Goal: Find contact information: Find contact information

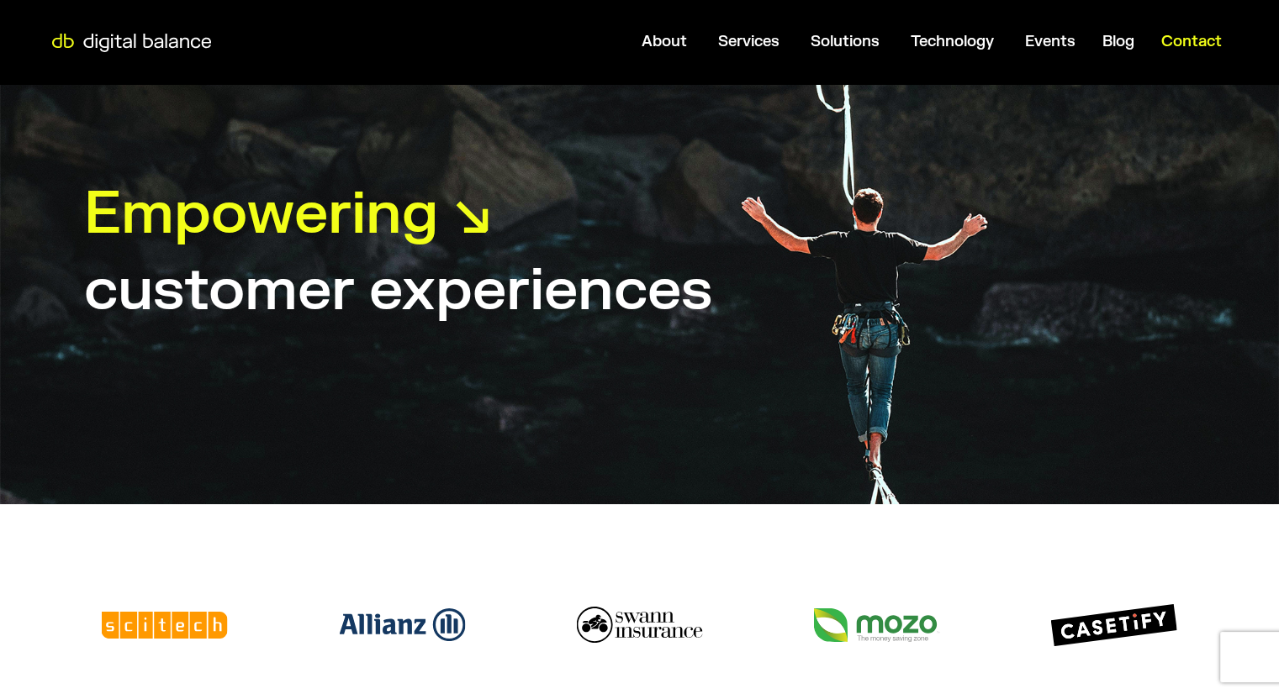
click at [1198, 45] on span "Contact" at bounding box center [1191, 41] width 61 height 19
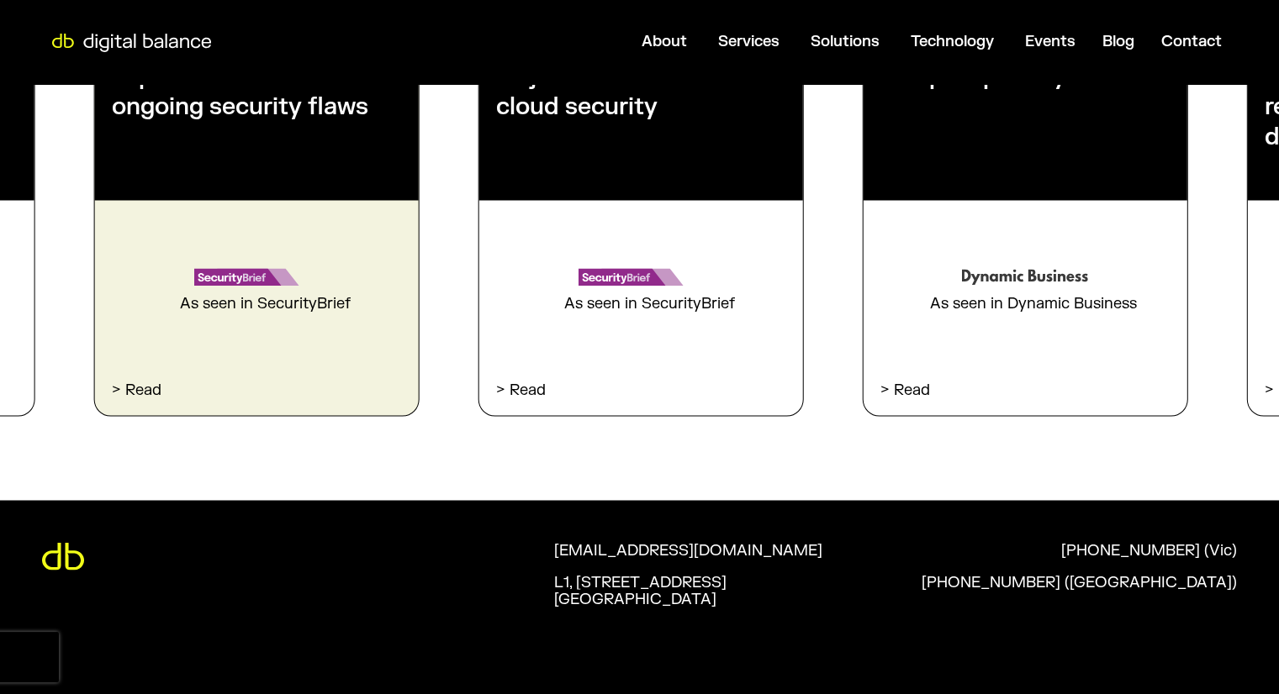
scroll to position [2827, 0]
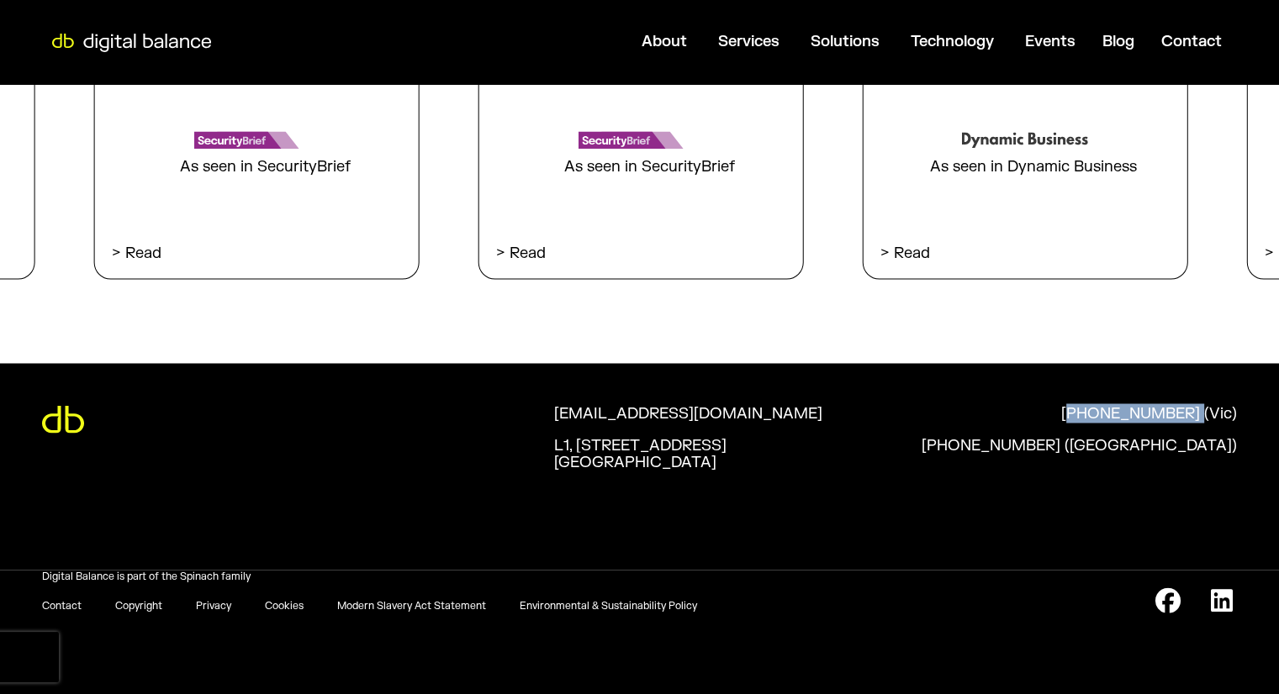
drag, startPoint x: 1087, startPoint y: 398, endPoint x: 1201, endPoint y: 401, distance: 114.4
click at [1201, 401] on div "hello@digitalbalance.com.au L1, 112 Buckhurst St. South Melbourne, Vic 3205 +61…" at bounding box center [639, 466] width 1279 height 206
copy p "61 3 9002 4069"
click at [1054, 422] on link "[PHONE_NUMBER] (Vic)" at bounding box center [1074, 421] width 325 height 32
click at [1216, 437] on p "[PHONE_NUMBER] ([GEOGRAPHIC_DATA])" at bounding box center [1078, 445] width 315 height 17
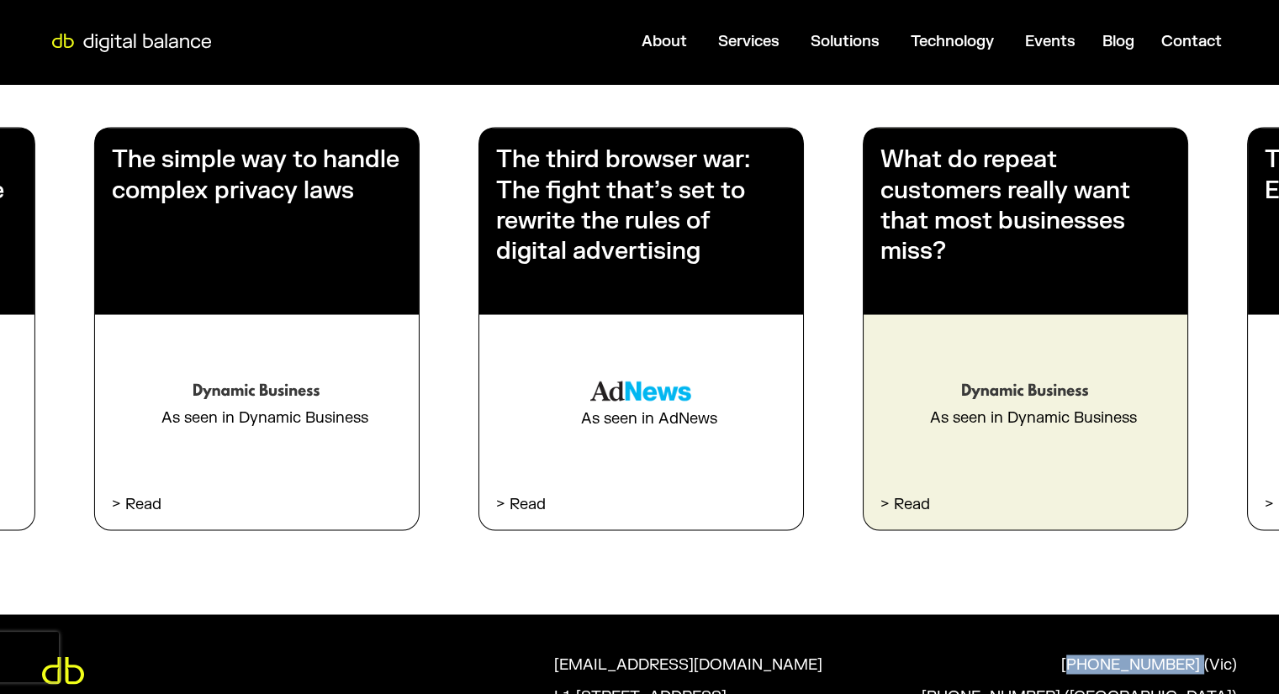
scroll to position [2575, 0]
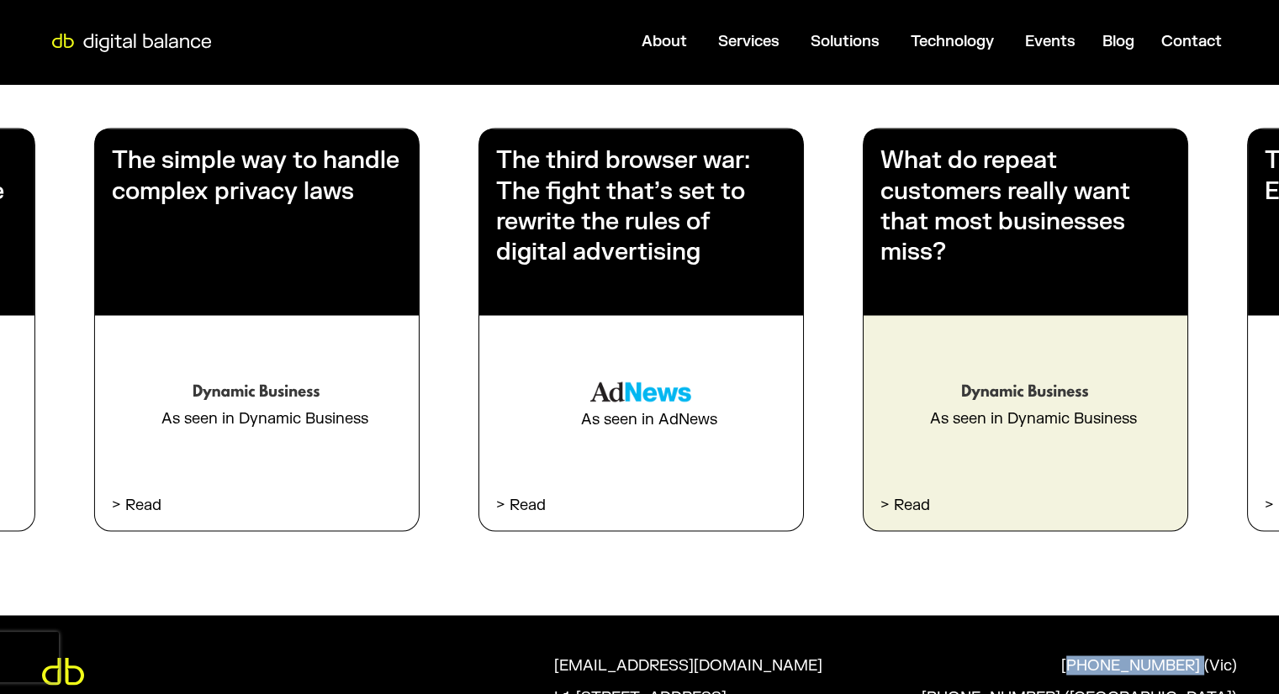
click at [1090, 451] on div "What do repeat customers really want that most businesses miss? As seen in Dyna…" at bounding box center [1025, 330] width 324 height 402
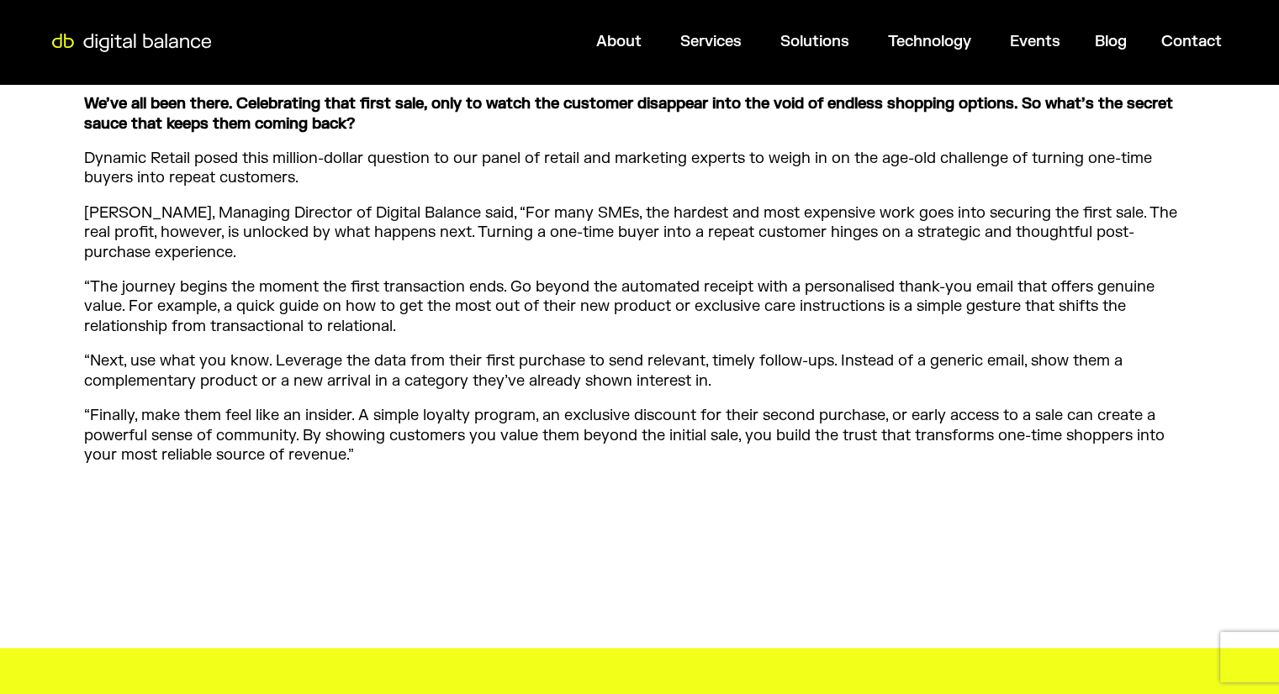
scroll to position [1177, 0]
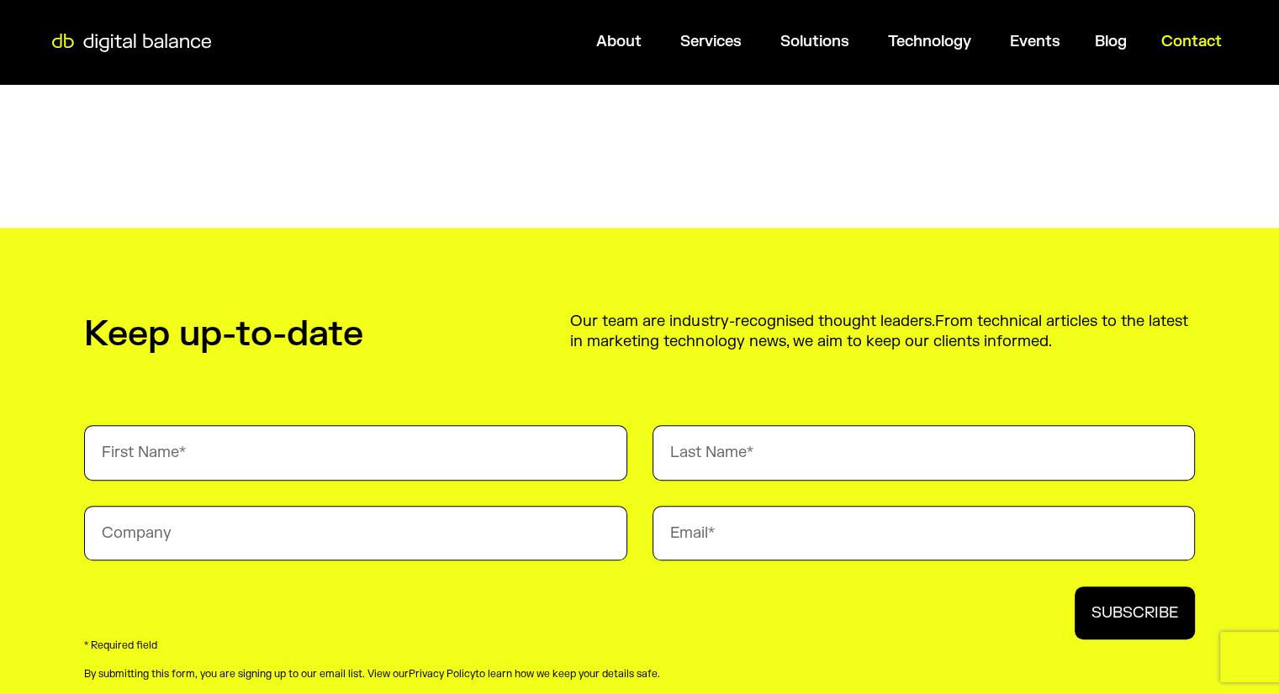
click at [1207, 51] on div "Contact" at bounding box center [1191, 41] width 87 height 33
click at [1206, 45] on span "Contact" at bounding box center [1191, 41] width 61 height 19
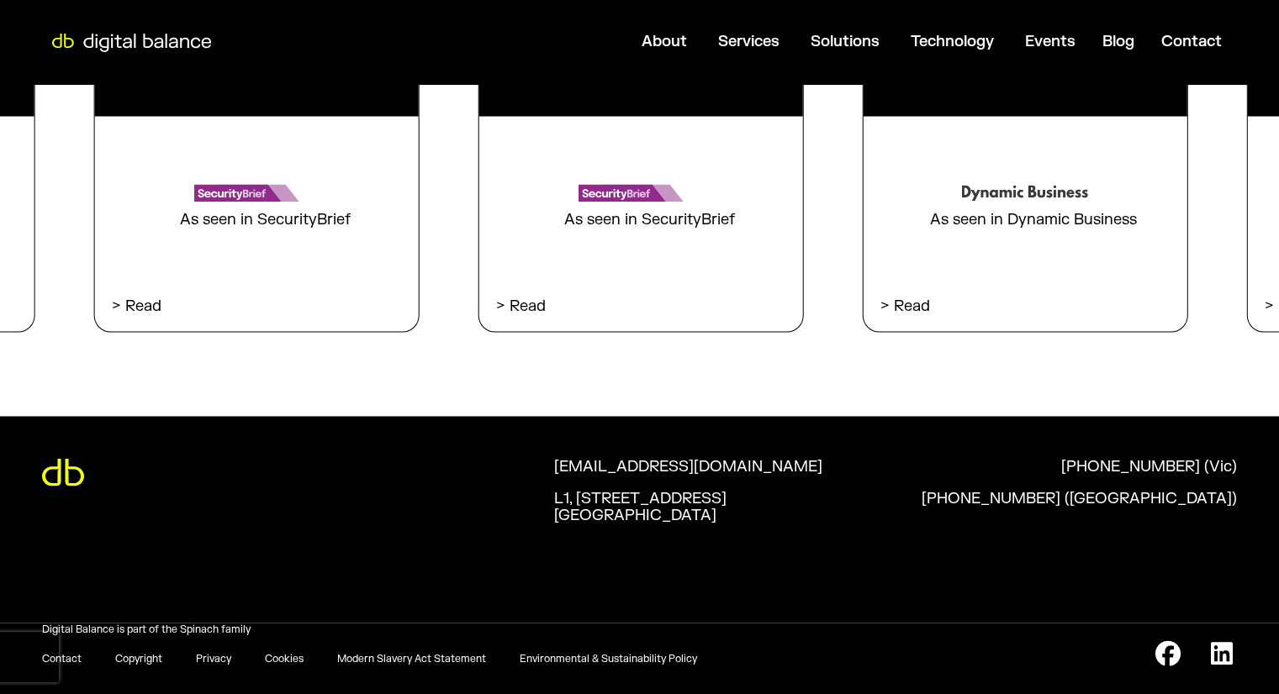
scroll to position [2827, 0]
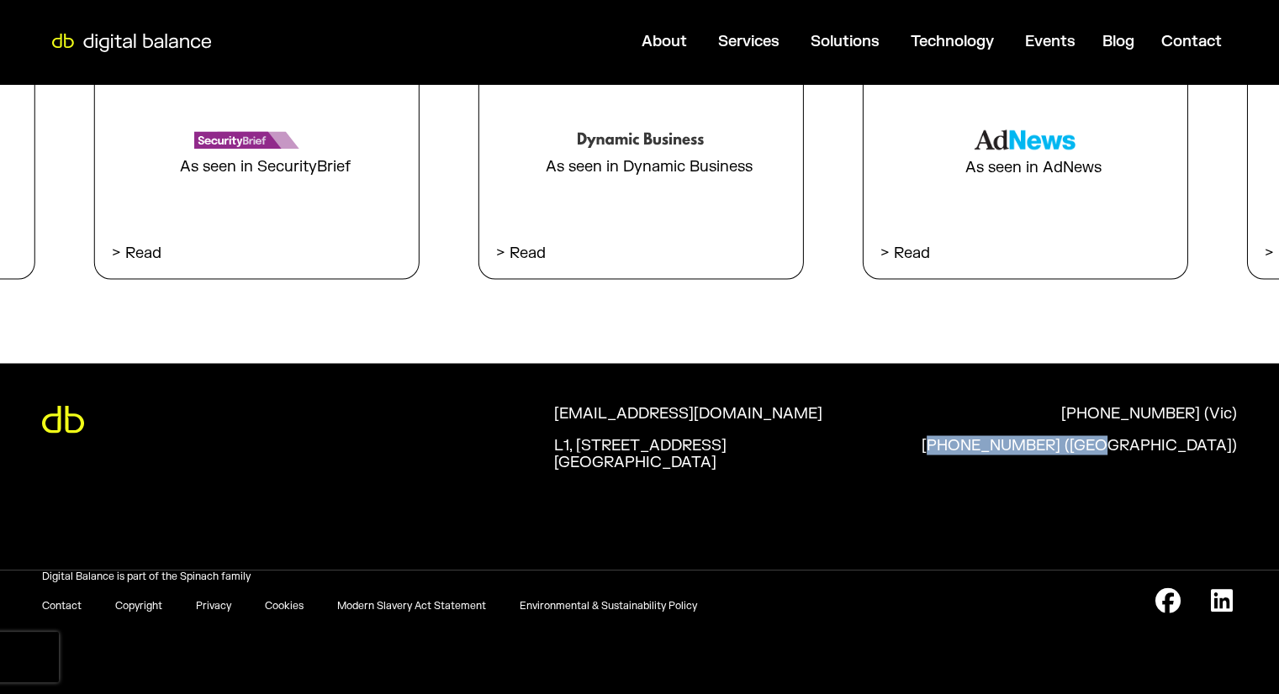
drag, startPoint x: 1248, startPoint y: 439, endPoint x: 1088, endPoint y: 451, distance: 160.2
click at [1088, 451] on div "[EMAIL_ADDRESS][DOMAIN_NAME] [STREET_ADDRESS] [PHONE_NUMBER] ([GEOGRAPHIC_DATA]…" at bounding box center [639, 466] width 1279 height 206
copy p "61 8 9227 8073 ([GEOGRAPHIC_DATA])"
drag, startPoint x: 1248, startPoint y: 404, endPoint x: 1085, endPoint y: 419, distance: 162.9
click at [1085, 419] on div "hello@digitalbalance.com.au L1, 112 Buckhurst St. South Melbourne, Vic 3205 +61…" at bounding box center [639, 466] width 1279 height 206
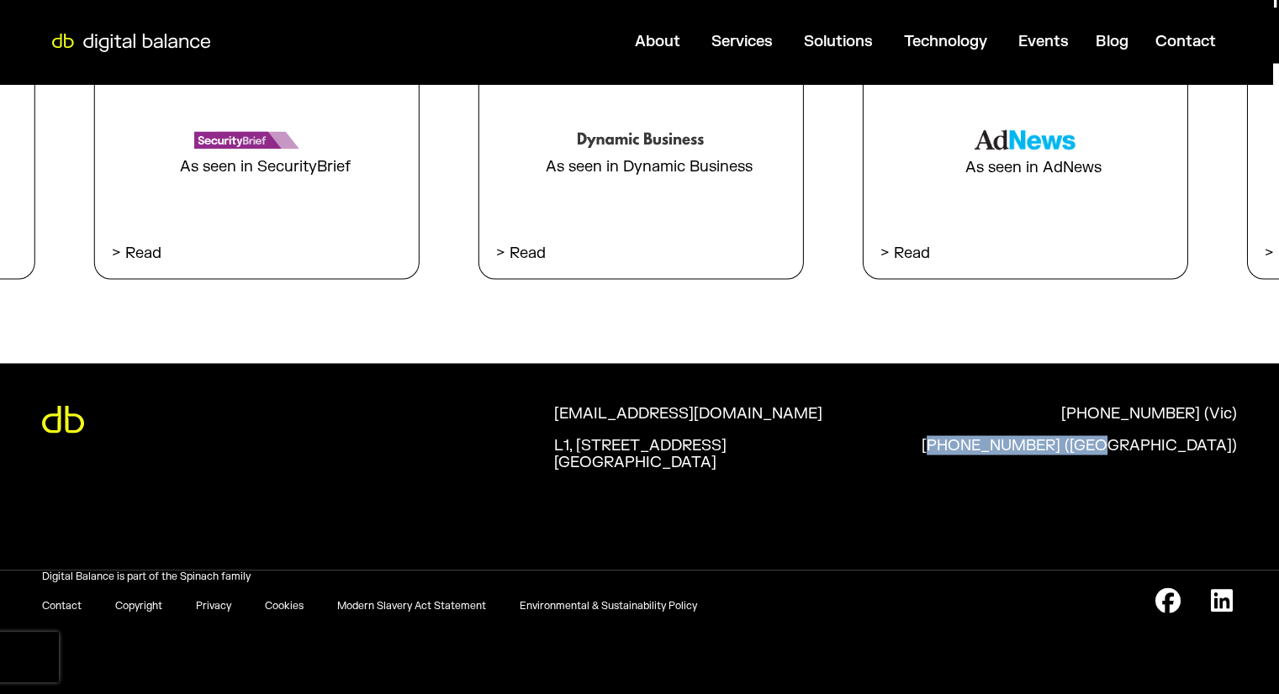
copy p "61 3 9002 4069 (Vic)"
